Goal: Find specific page/section: Find specific page/section

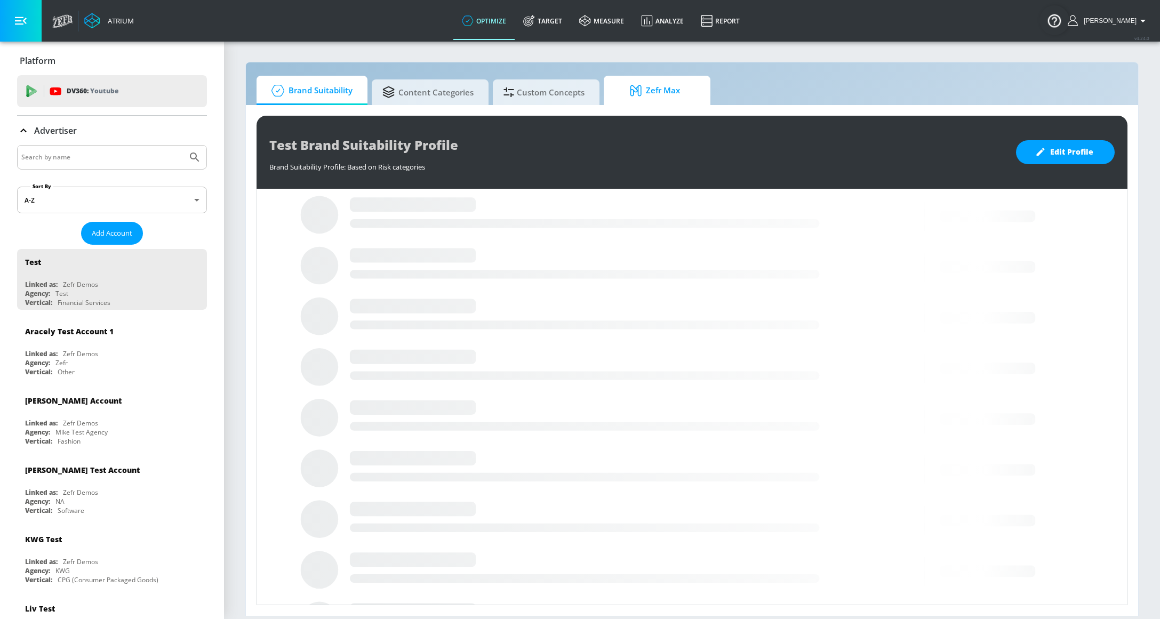
click at [666, 84] on span "Zefr Max" at bounding box center [654, 91] width 81 height 26
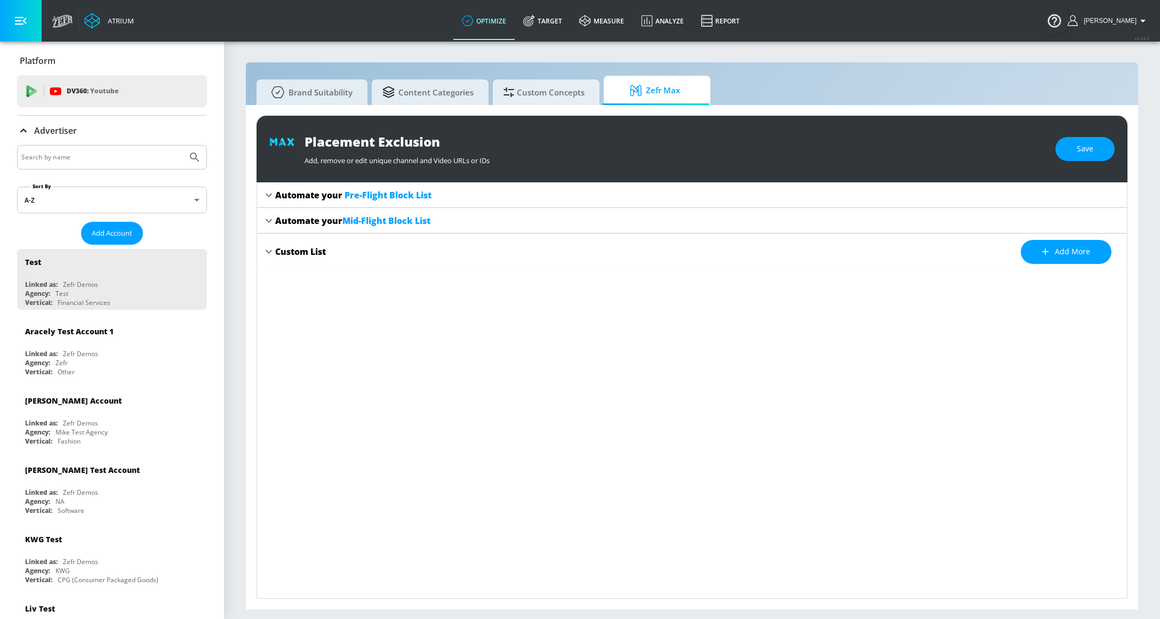
click at [388, 198] on span "Pre-Flight Block List" at bounding box center [388, 195] width 87 height 12
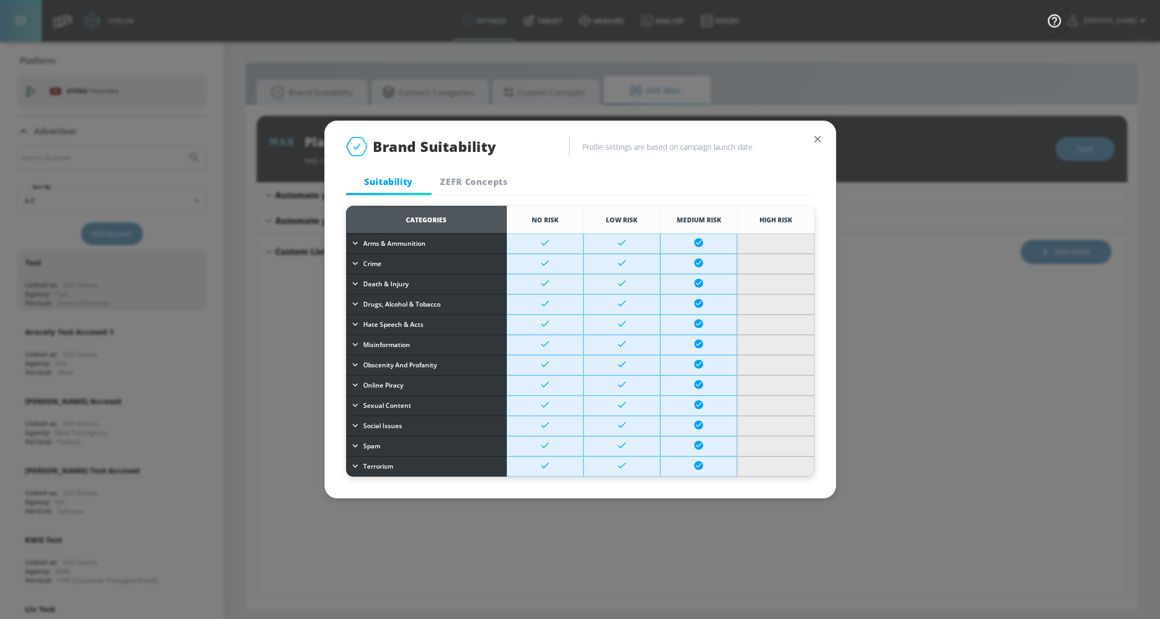
click at [818, 137] on icon "button" at bounding box center [818, 139] width 12 height 12
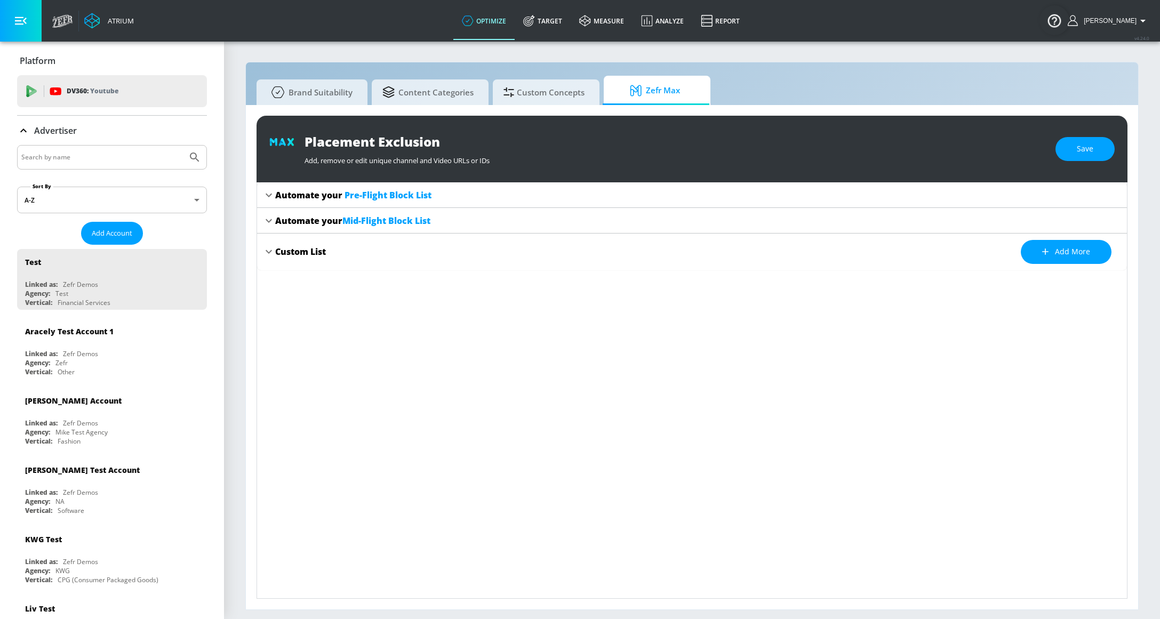
click at [330, 220] on div "Automate your Mid-Flight Block List" at bounding box center [352, 221] width 155 height 12
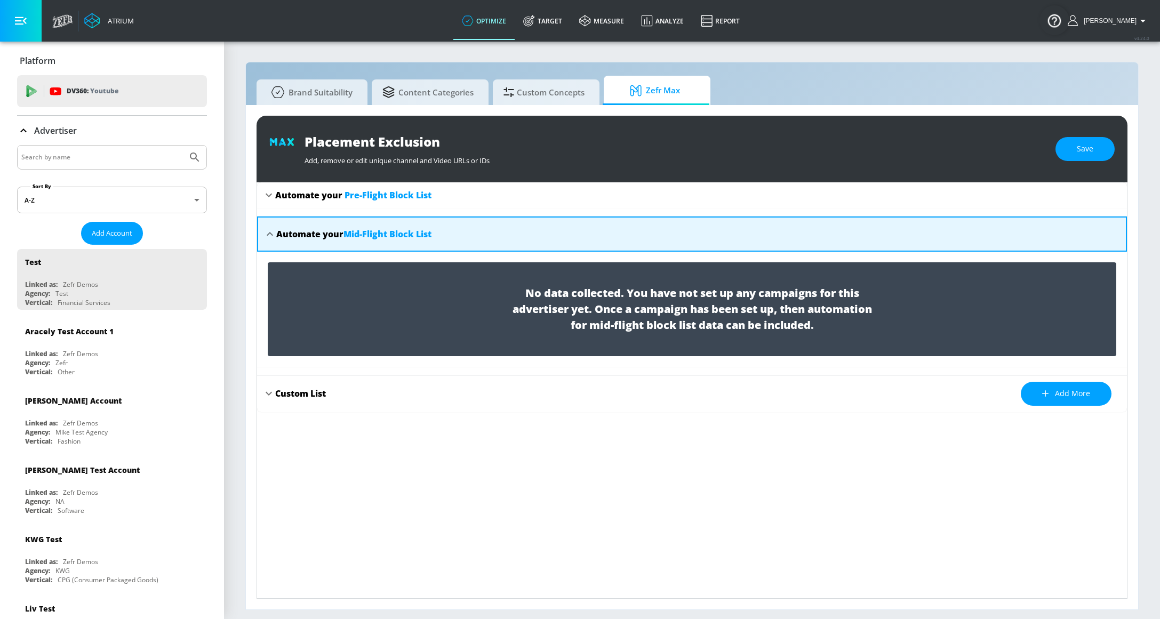
click at [383, 234] on span "Mid-Flight Block List" at bounding box center [387, 234] width 88 height 12
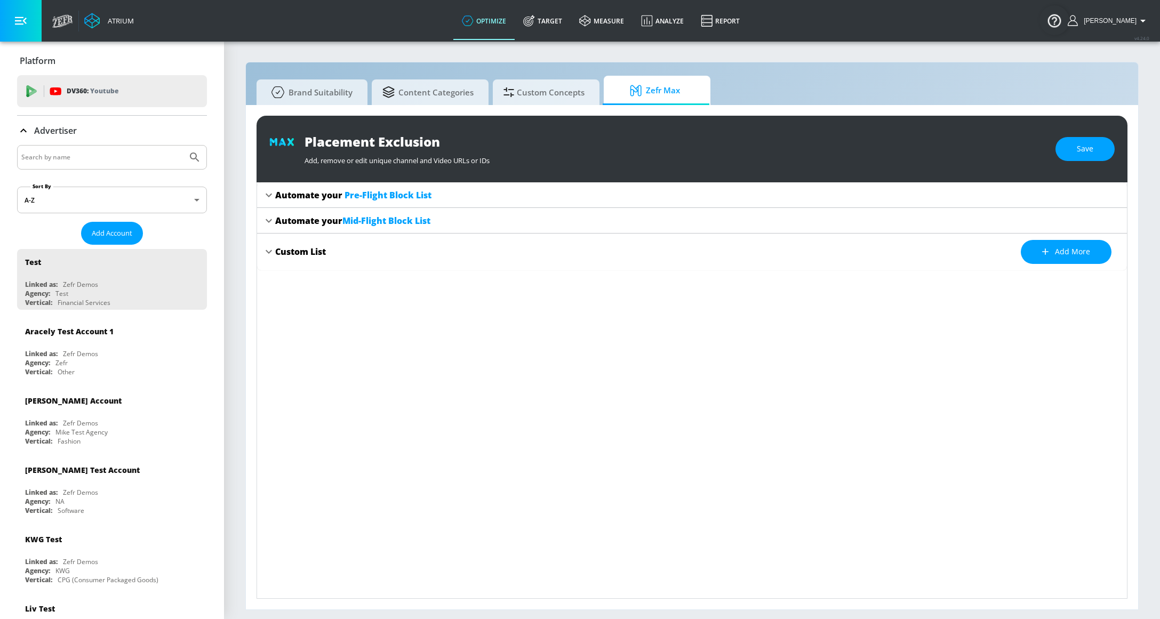
click at [389, 193] on span "Pre-Flight Block List" at bounding box center [388, 195] width 87 height 12
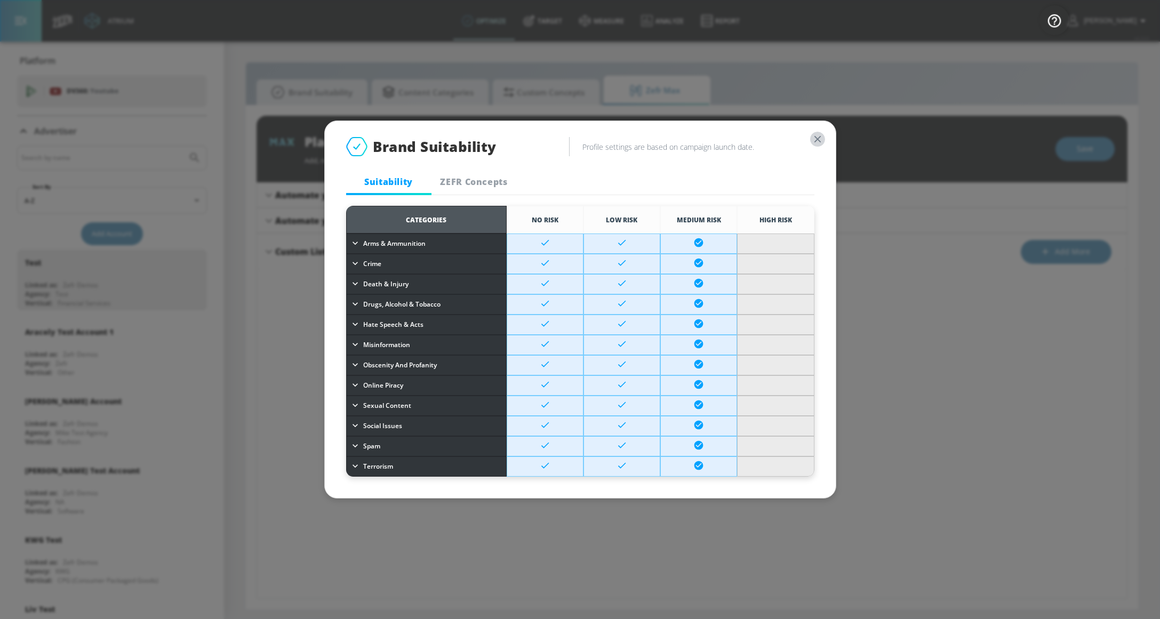
click at [817, 141] on icon "button" at bounding box center [818, 139] width 12 height 12
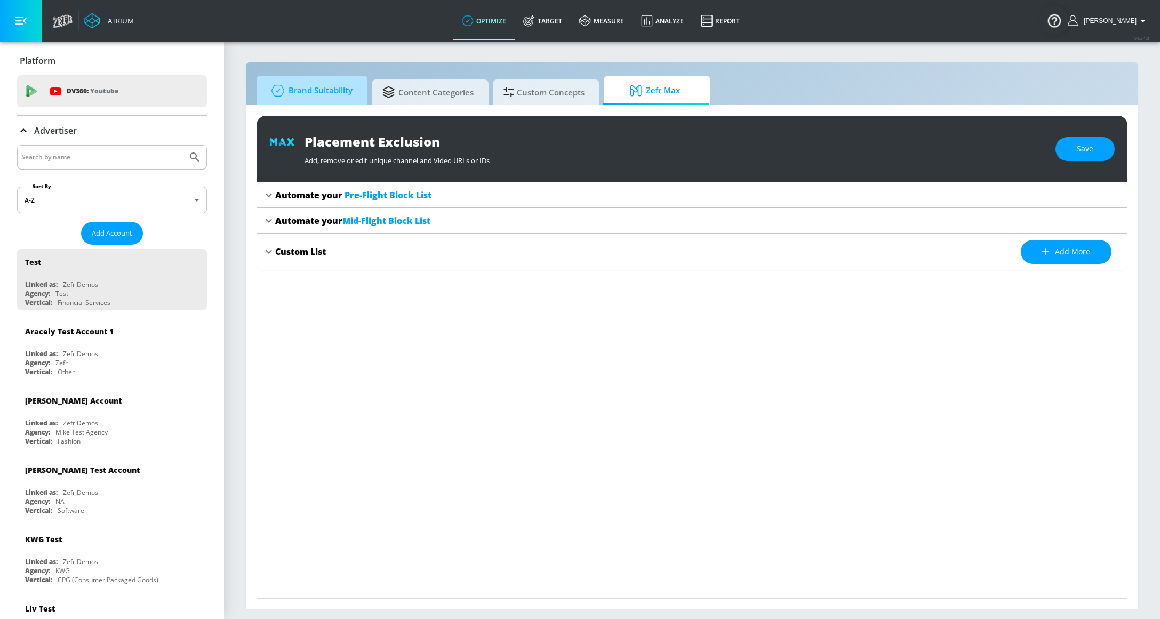
click at [315, 90] on span "Brand Suitability" at bounding box center [309, 91] width 85 height 26
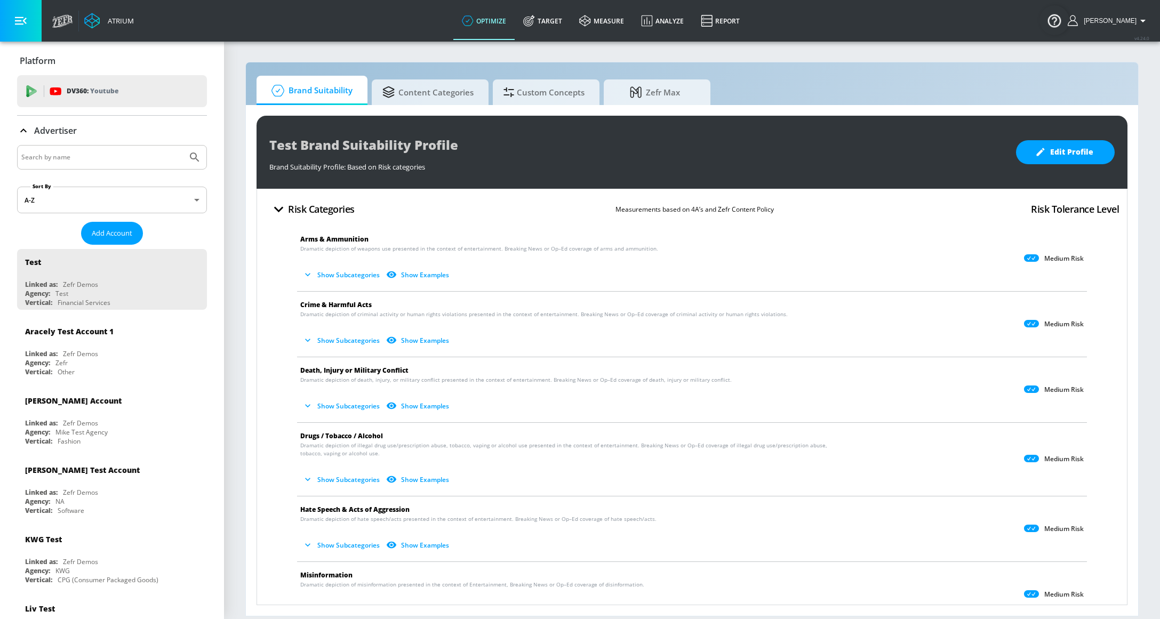
click at [299, 215] on h4 "Risk Categories" at bounding box center [321, 209] width 67 height 15
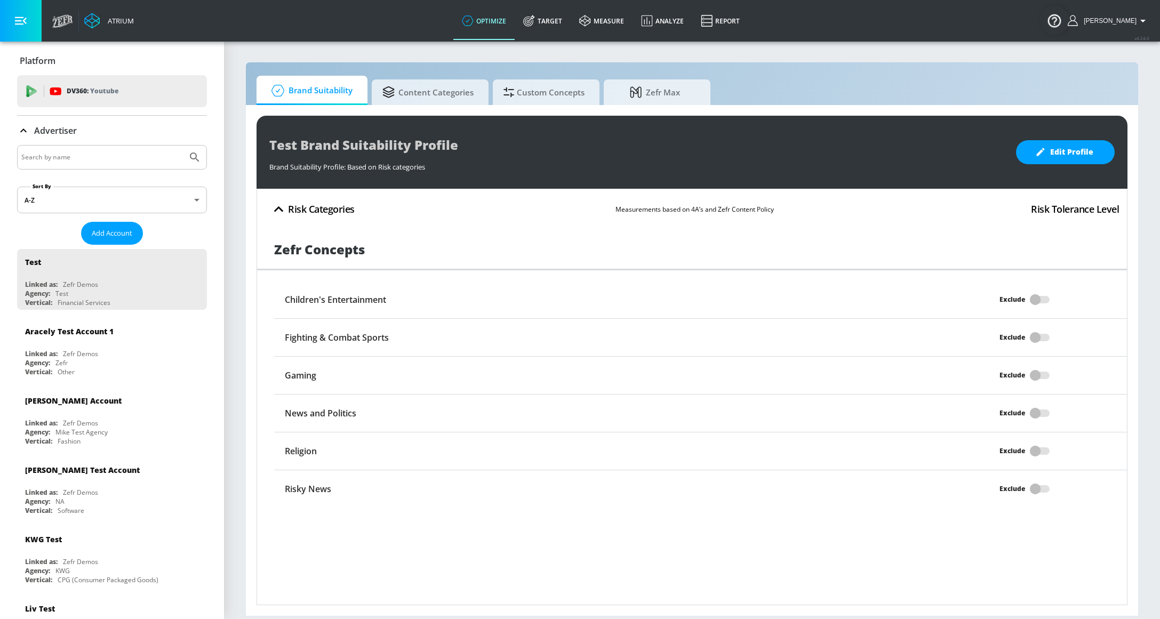
click at [301, 213] on h4 "Risk Categories" at bounding box center [321, 209] width 67 height 15
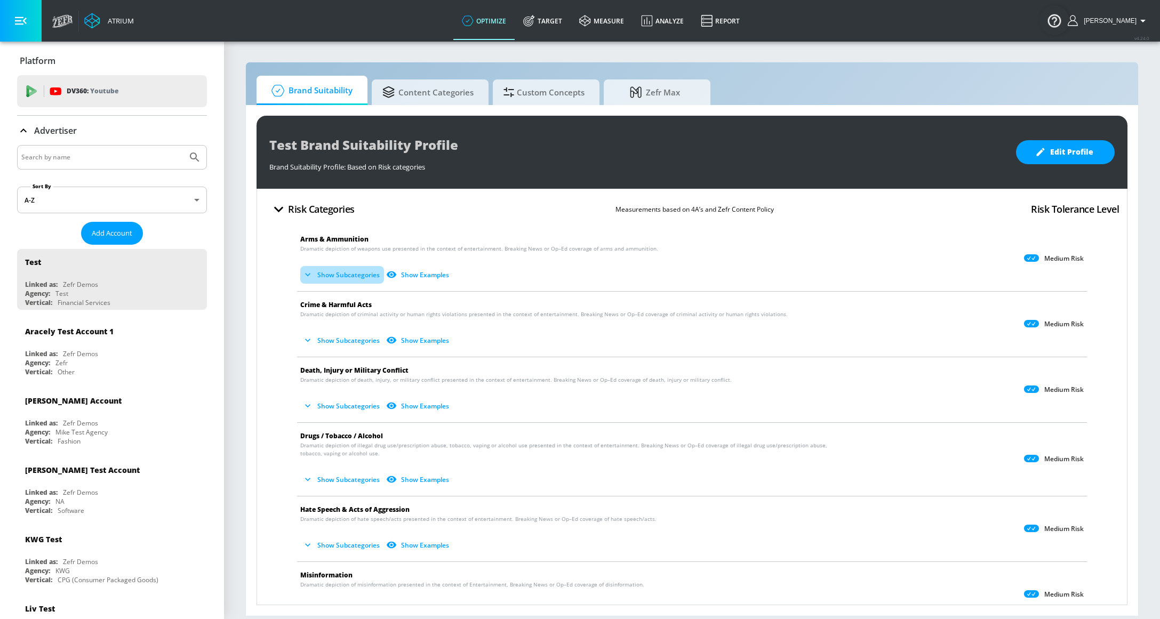
click at [330, 270] on button "Show Subcategories" at bounding box center [342, 275] width 84 height 18
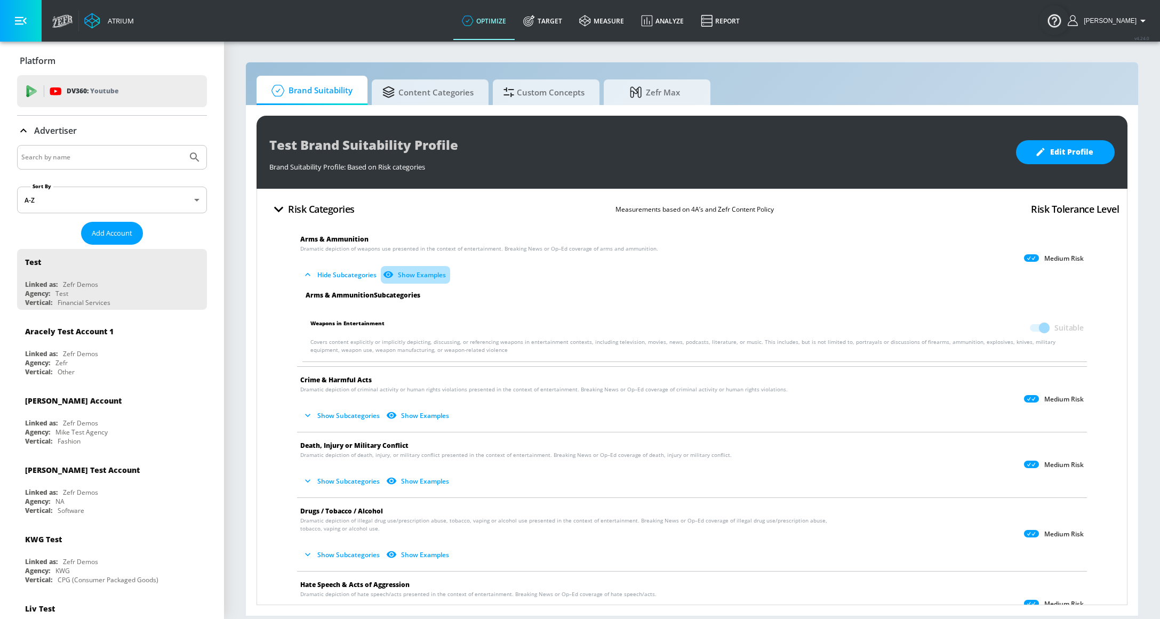
click at [441, 274] on button "Show Examples" at bounding box center [415, 275] width 69 height 18
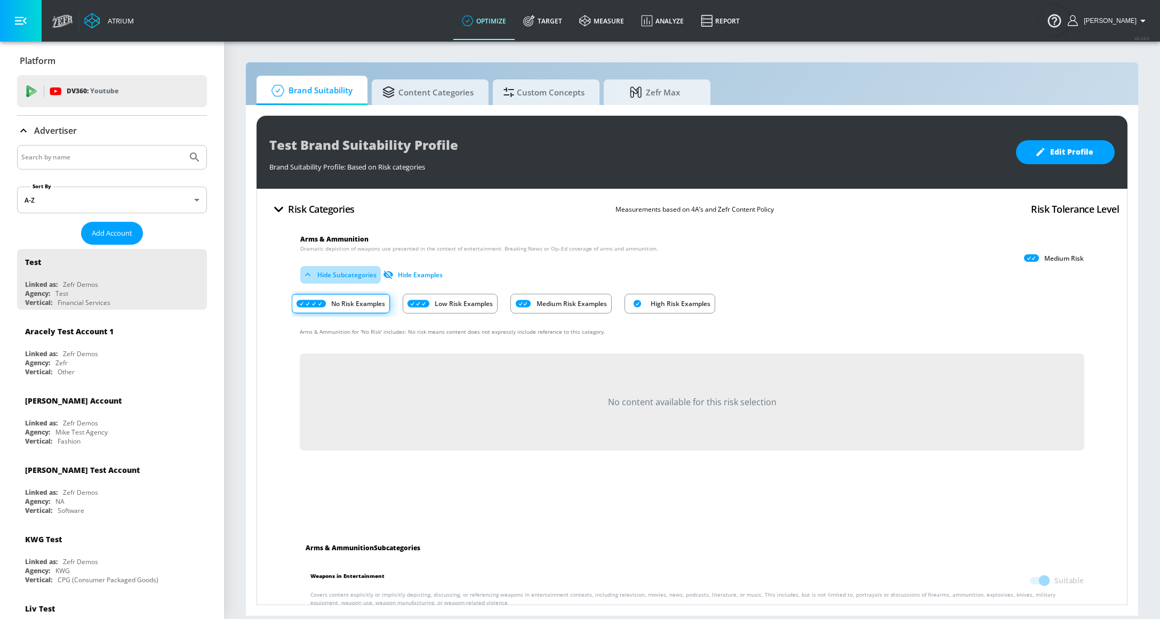
click at [342, 271] on button "Hide Subcategories" at bounding box center [340, 275] width 81 height 18
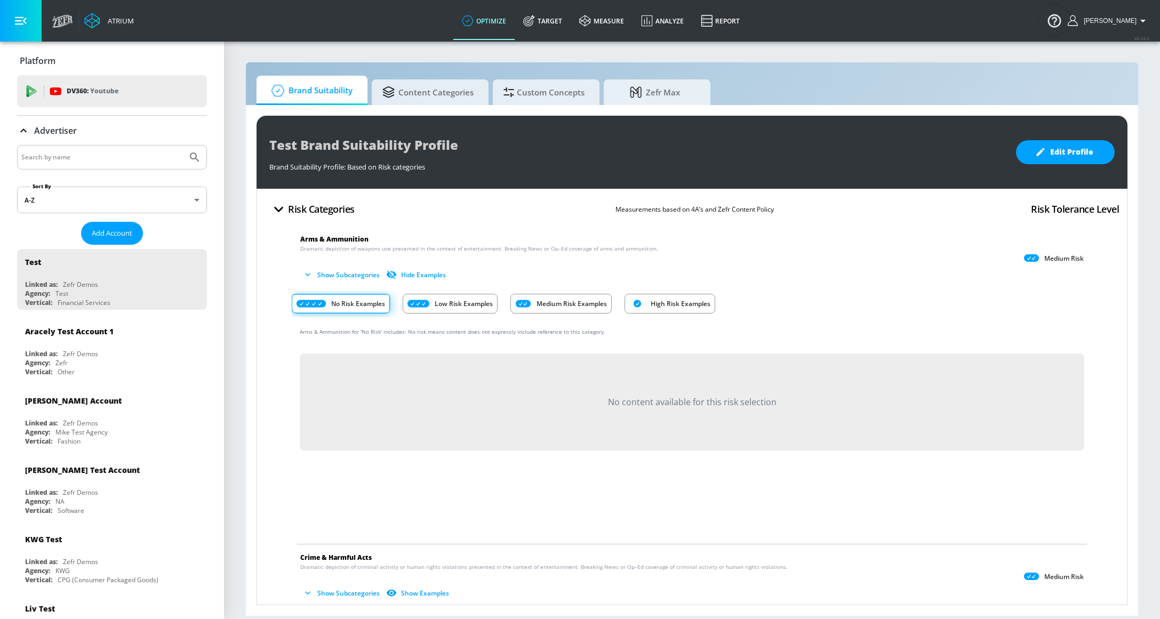
click at [560, 182] on div "Test Brand Suitability Profile Brand Suitability Profile: Based on Risk categor…" at bounding box center [692, 152] width 871 height 73
click at [655, 99] on span "Zefr Max" at bounding box center [654, 91] width 81 height 26
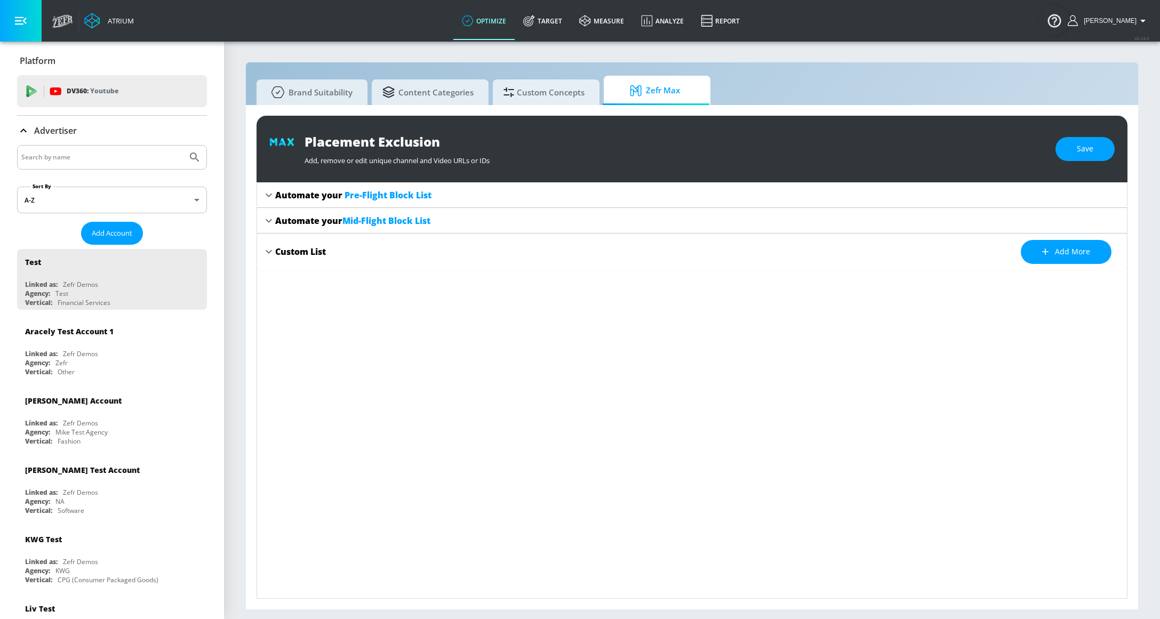
click at [348, 201] on span "Pre-Flight Block List" at bounding box center [388, 195] width 87 height 12
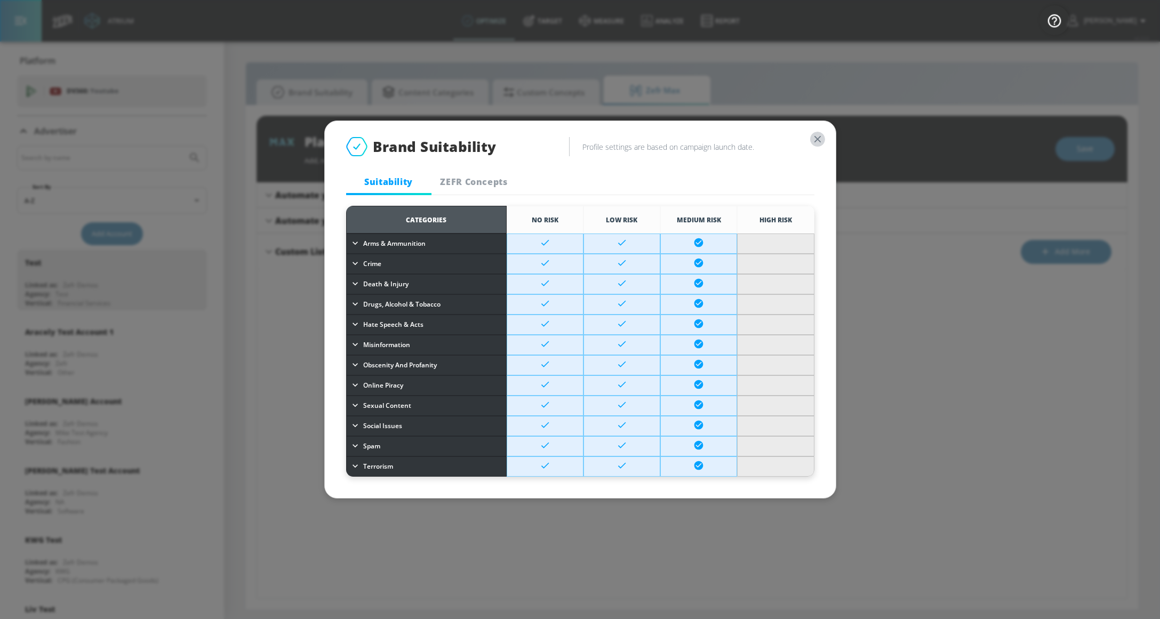
click at [817, 137] on icon "button" at bounding box center [818, 139] width 12 height 12
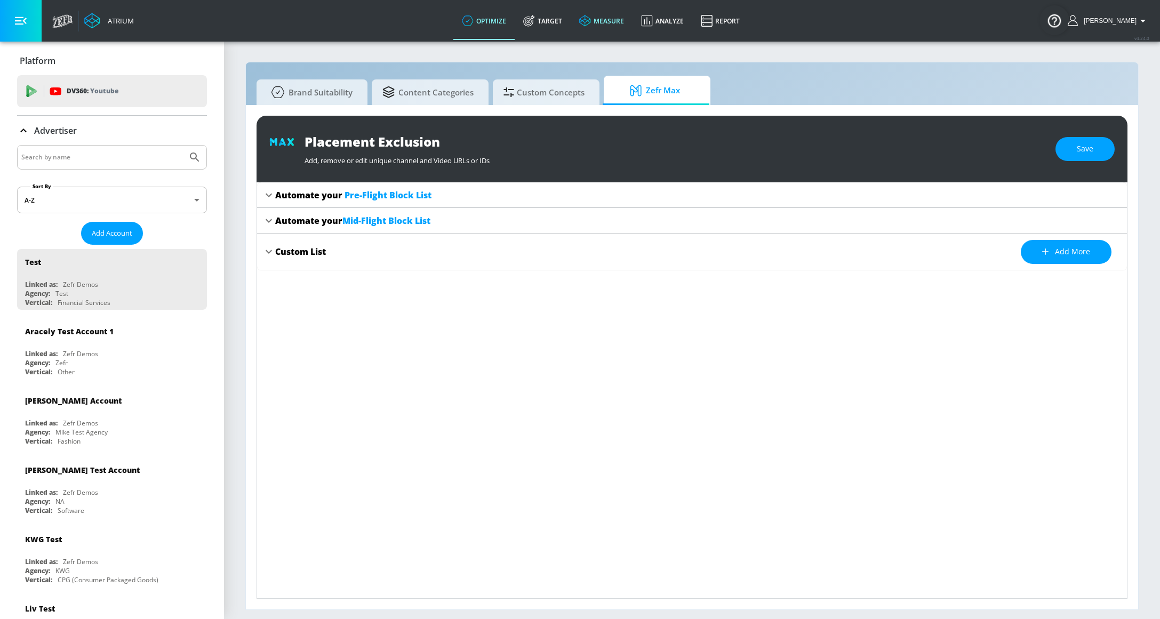
click at [618, 23] on link "measure" at bounding box center [602, 21] width 62 height 38
